Goal: Information Seeking & Learning: Compare options

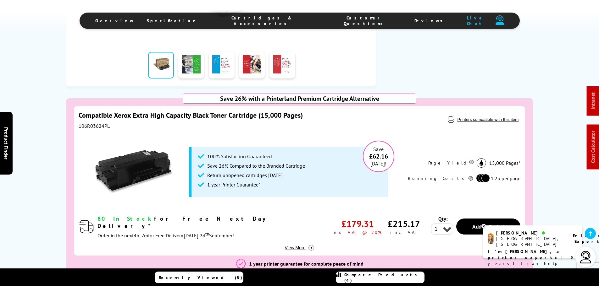
scroll to position [314, 0]
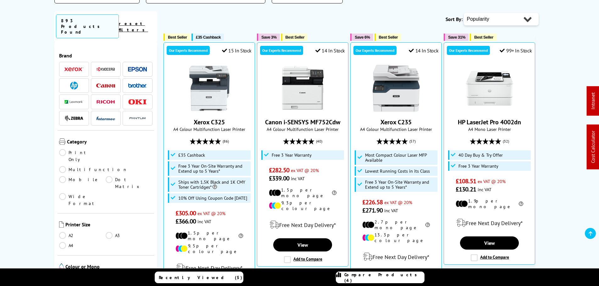
scroll to position [251, 0]
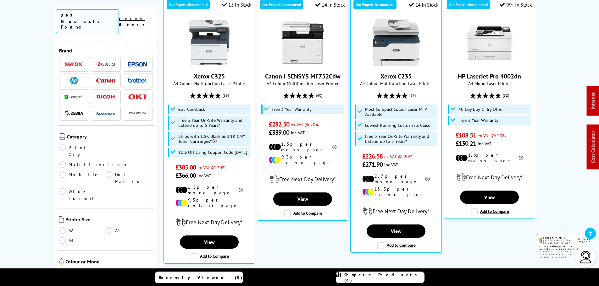
click at [68, 237] on link "A4" at bounding box center [82, 240] width 47 height 7
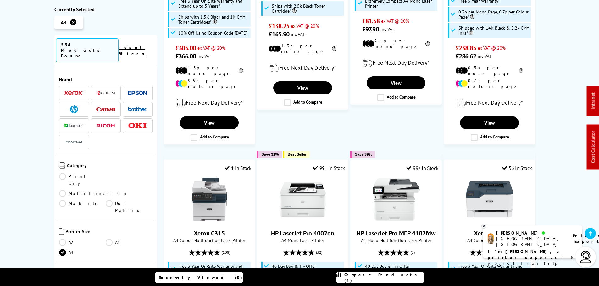
scroll to position [31, 0]
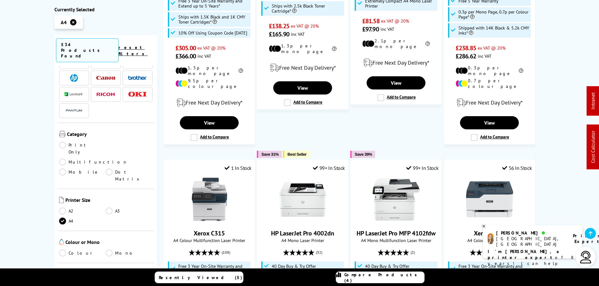
click at [75, 250] on link "Colour" at bounding box center [82, 253] width 47 height 7
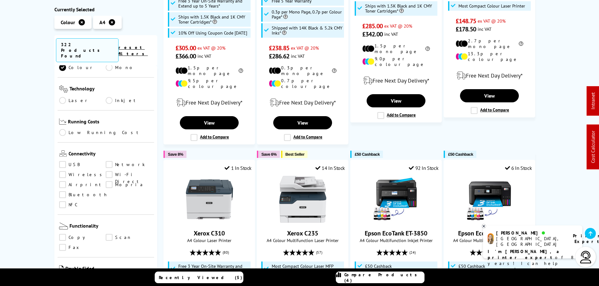
scroll to position [220, 0]
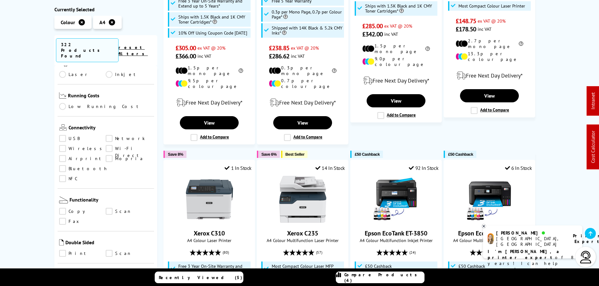
click at [74, 146] on link "Wireless" at bounding box center [82, 149] width 47 height 7
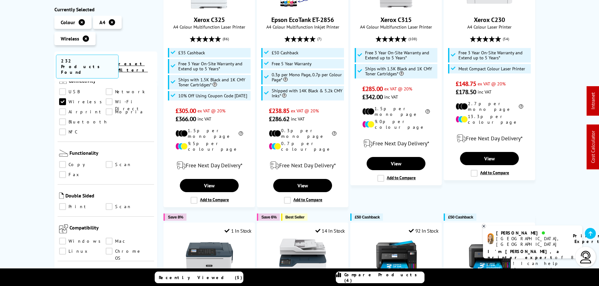
scroll to position [377, 0]
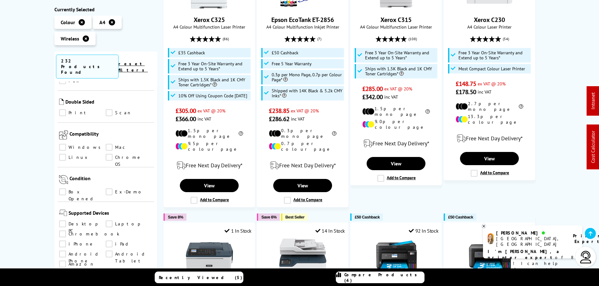
click at [106, 241] on link "iPhone" at bounding box center [82, 244] width 47 height 7
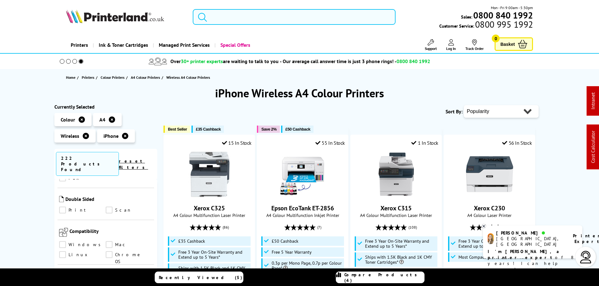
click at [267, 17] on input "search" at bounding box center [294, 17] width 203 height 16
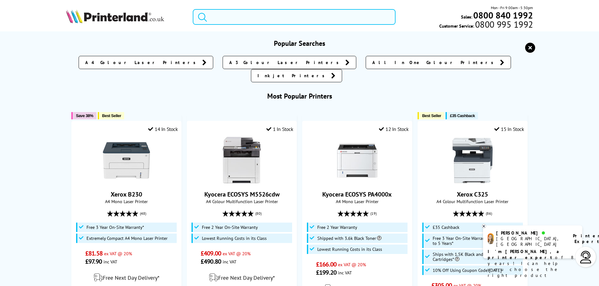
paste input "P5300"
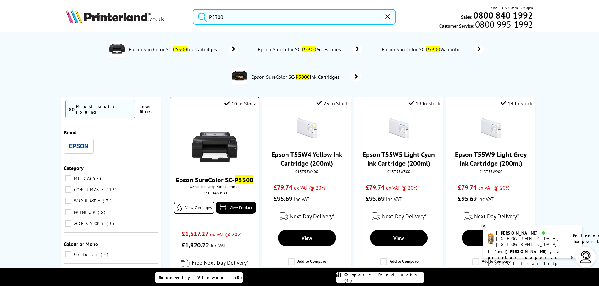
type input "P5300"
click at [220, 136] on img at bounding box center [214, 141] width 47 height 47
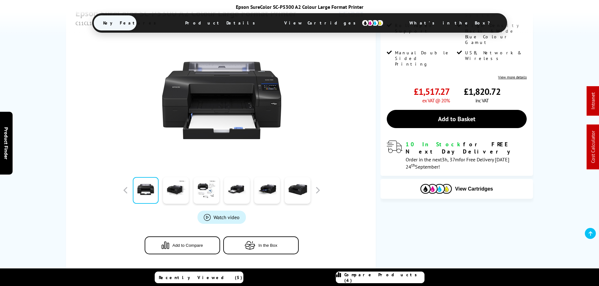
scroll to position [126, 0]
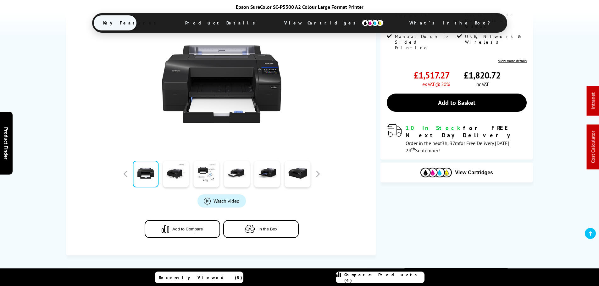
drag, startPoint x: 188, startPoint y: 233, endPoint x: 357, endPoint y: 27, distance: 265.6
click at [188, 233] on button "Add to Compare" at bounding box center [182, 229] width 75 height 18
click at [389, 274] on link "Compare Products (4)" at bounding box center [380, 278] width 89 height 12
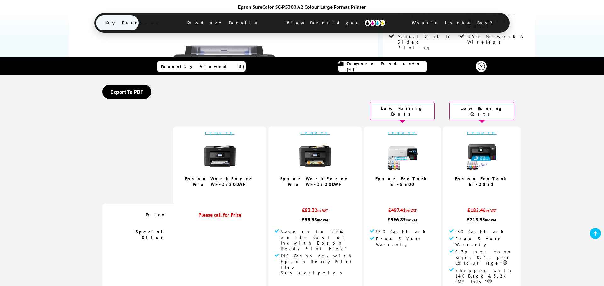
click at [307, 130] on link "remove" at bounding box center [315, 133] width 30 height 6
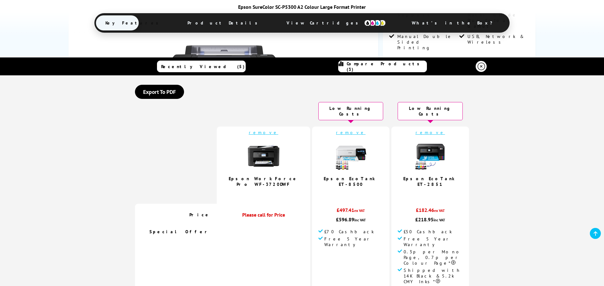
click at [262, 130] on link "remove" at bounding box center [264, 133] width 30 height 6
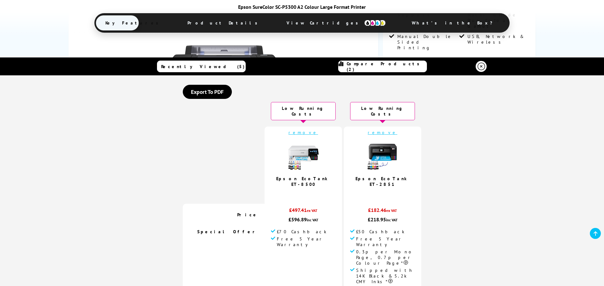
click at [300, 130] on link "remove" at bounding box center [303, 133] width 30 height 6
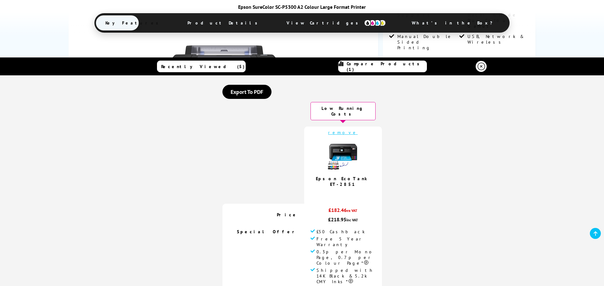
click at [337, 130] on link "remove" at bounding box center [343, 133] width 30 height 6
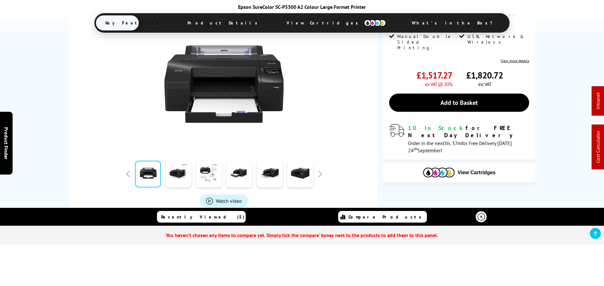
click at [481, 217] on icon at bounding box center [481, 217] width 8 height 8
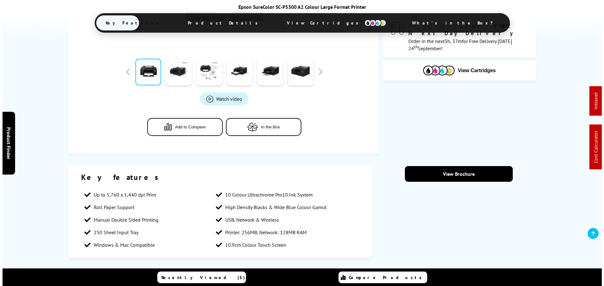
scroll to position [251, 0]
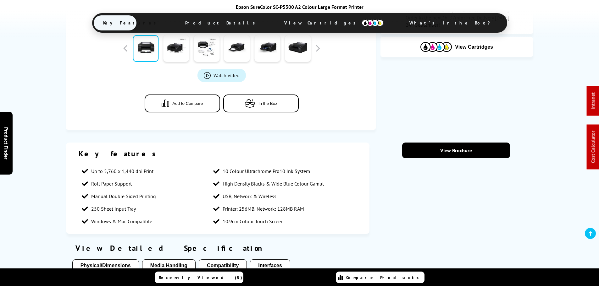
click at [203, 106] on button "Add to Compare" at bounding box center [182, 104] width 75 height 18
click at [397, 280] on span "Compare Products (1)" at bounding box center [384, 277] width 80 height 11
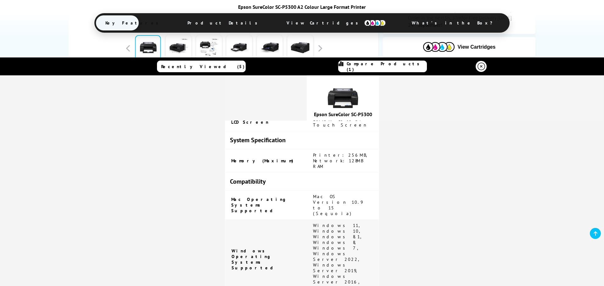
click at [480, 70] on link at bounding box center [480, 66] width 11 height 11
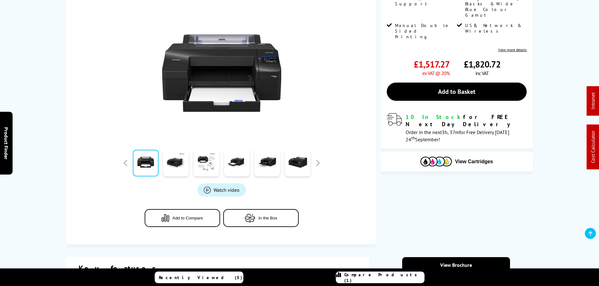
scroll to position [31, 0]
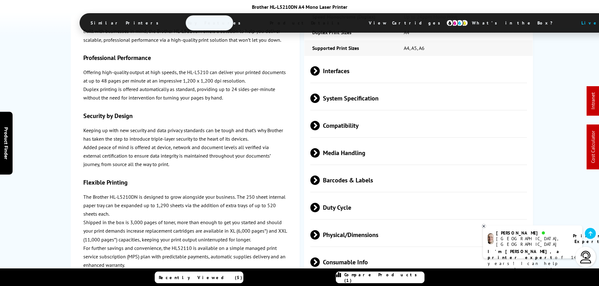
scroll to position [1601, 0]
click at [325, 142] on span "Media Handling" at bounding box center [418, 154] width 217 height 24
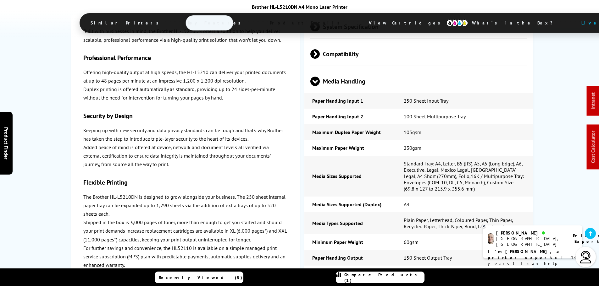
scroll to position [1664, 0]
